Goal: Information Seeking & Learning: Learn about a topic

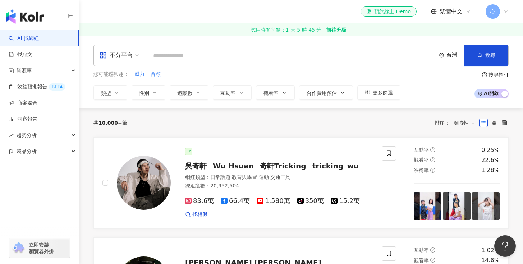
click at [168, 53] on input "search" at bounding box center [291, 56] width 284 height 14
type input "*****"
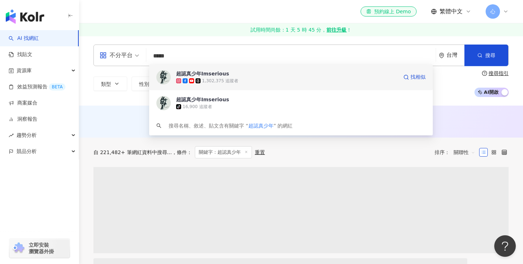
click at [210, 74] on div "超認真少年Imserious" at bounding box center [202, 73] width 53 height 7
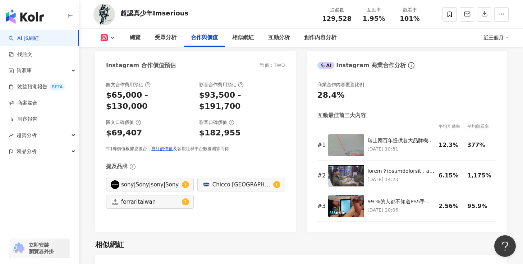
scroll to position [1000, 0]
click at [113, 38] on icon at bounding box center [113, 38] width 6 height 6
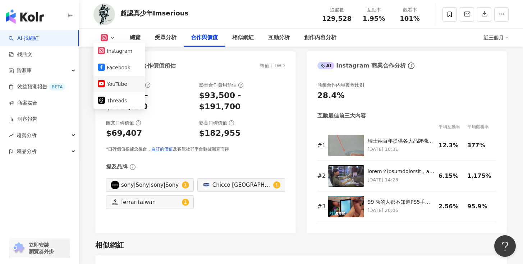
click at [115, 84] on button "YouTube" at bounding box center [119, 84] width 43 height 10
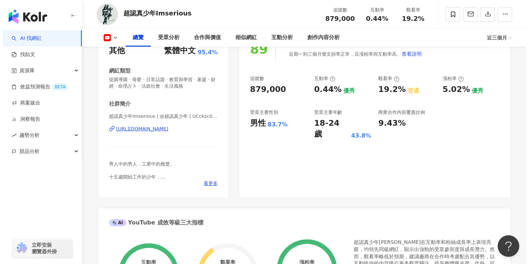
scroll to position [119, 0]
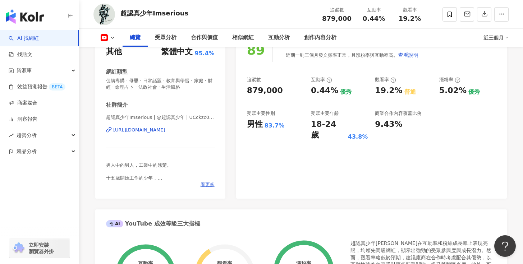
click at [210, 183] on span "看更多" at bounding box center [208, 185] width 14 height 6
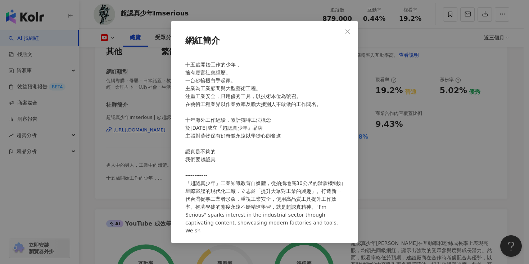
scroll to position [22, 0]
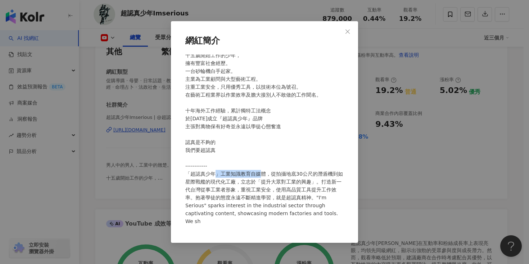
drag, startPoint x: 221, startPoint y: 173, endPoint x: 265, endPoint y: 174, distance: 44.2
click at [265, 174] on span at bounding box center [264, 131] width 158 height 188
copy span "工業知識教育自媒體"
